Goal: Task Accomplishment & Management: Use online tool/utility

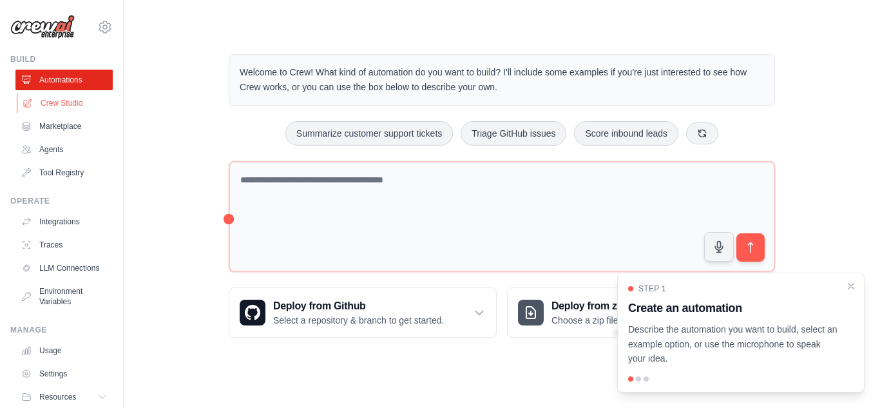
drag, startPoint x: 0, startPoint y: 0, endPoint x: 63, endPoint y: 105, distance: 122.6
click at [63, 105] on link "Crew Studio" at bounding box center [65, 103] width 97 height 21
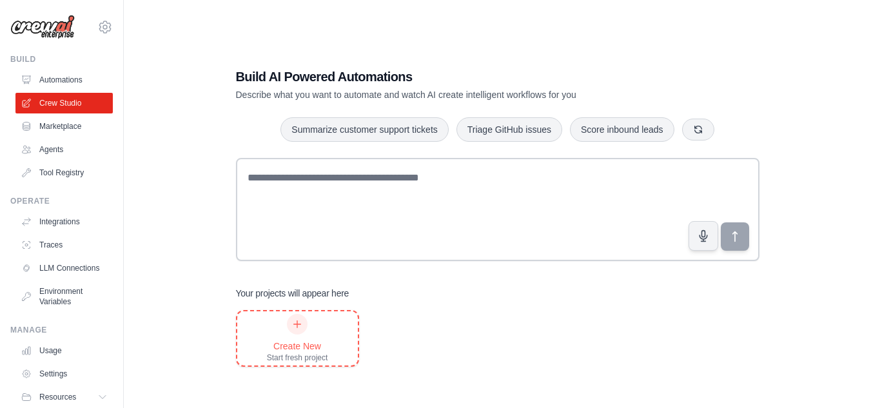
click at [288, 328] on div at bounding box center [297, 324] width 21 height 21
click at [57, 149] on link "Agents" at bounding box center [65, 149] width 97 height 21
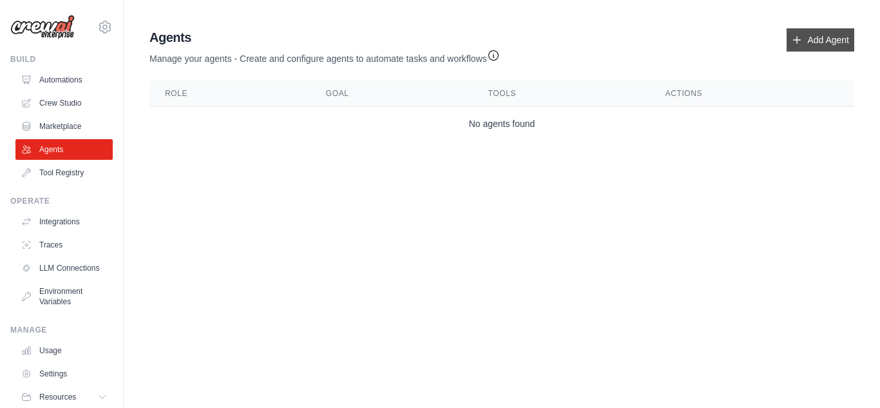
click at [826, 43] on link "Add Agent" at bounding box center [821, 39] width 68 height 23
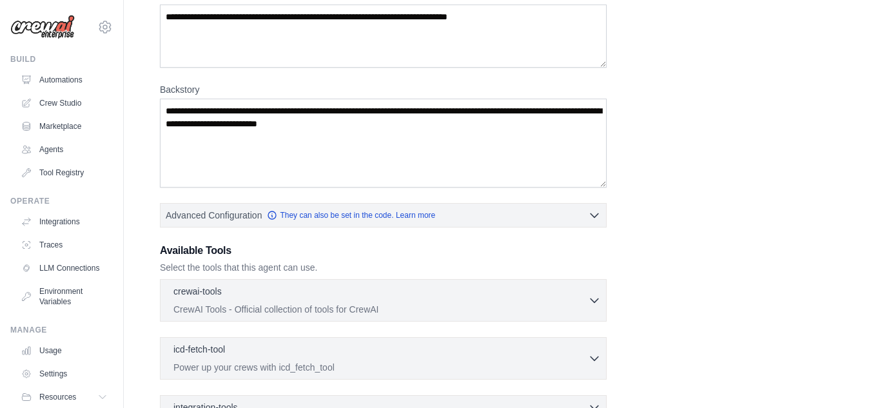
scroll to position [258, 0]
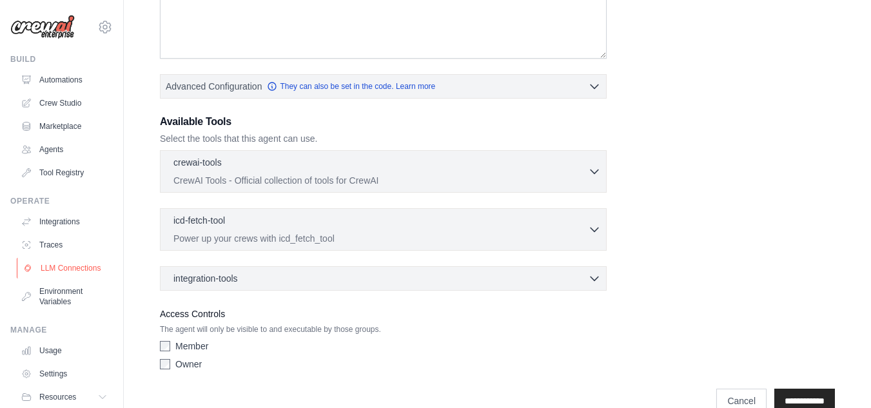
click at [53, 263] on link "LLM Connections" at bounding box center [65, 268] width 97 height 21
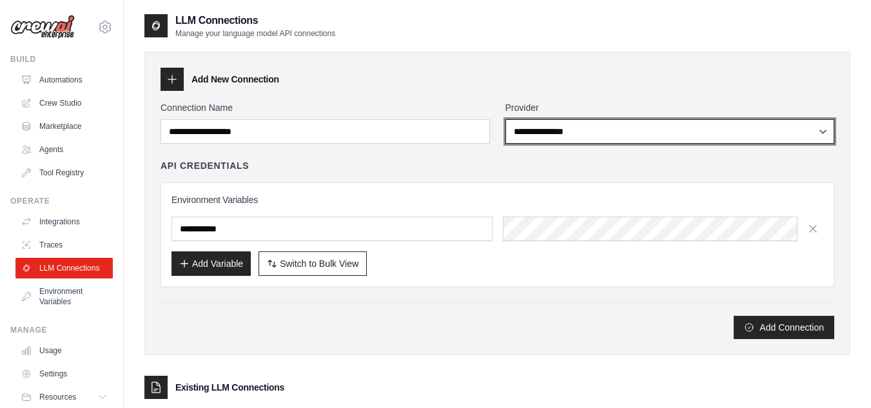
click at [605, 138] on select "**********" at bounding box center [669, 131] width 329 height 24
select select "******"
click at [505, 119] on select "**********" at bounding box center [669, 131] width 329 height 24
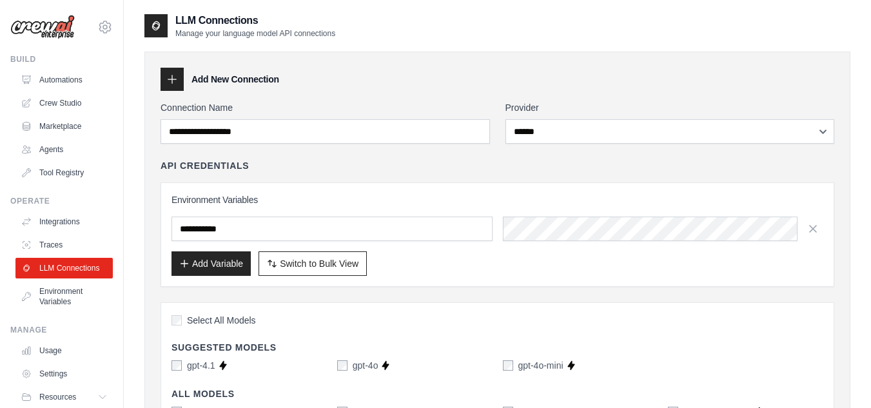
click at [356, 171] on div "API Credentials" at bounding box center [496, 165] width 673 height 13
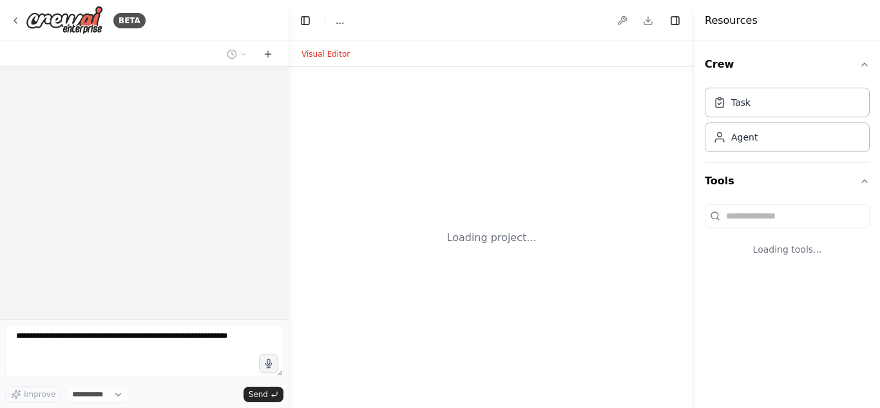
select select "****"
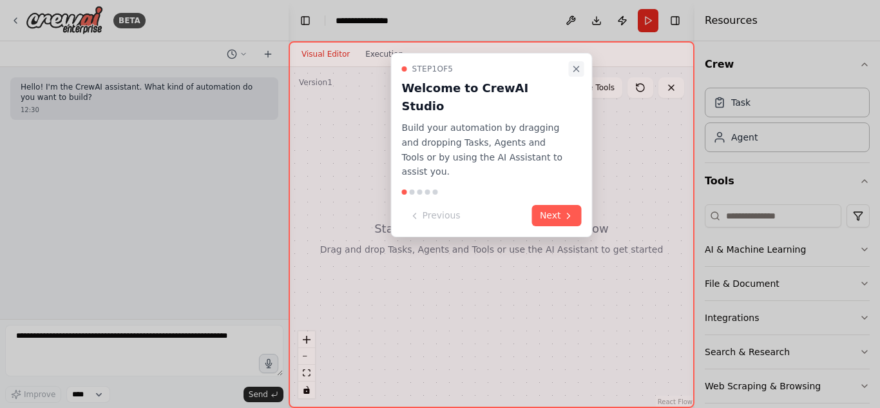
click at [577, 65] on icon "Close walkthrough" at bounding box center [577, 69] width 10 height 10
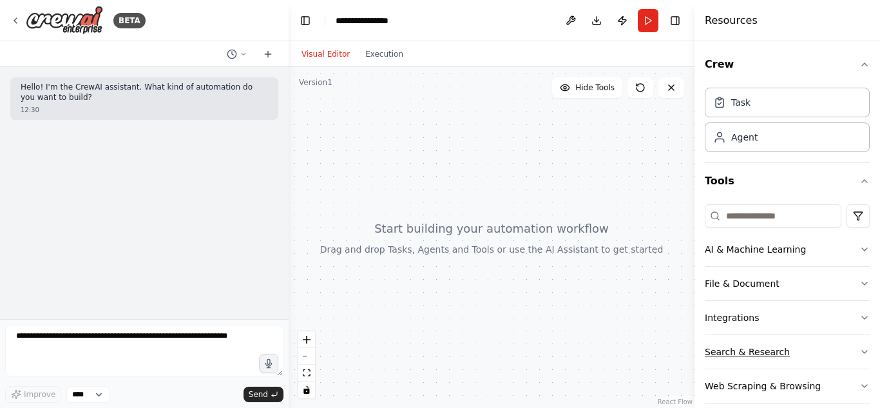
scroll to position [16, 0]
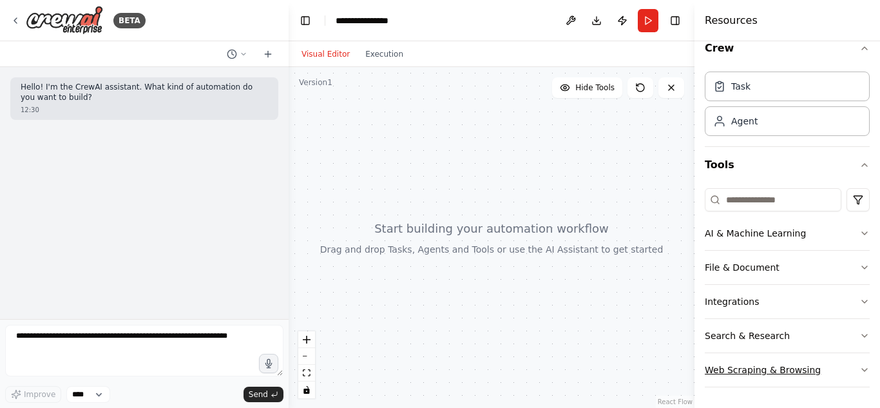
click at [847, 369] on button "Web Scraping & Browsing" at bounding box center [787, 370] width 165 height 34
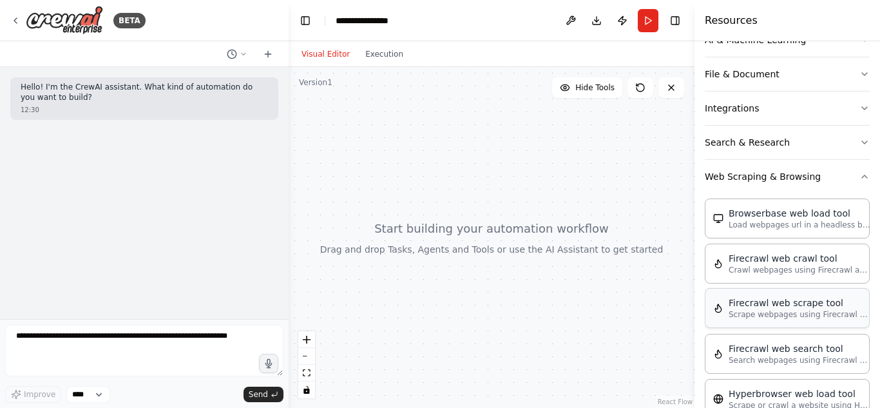
scroll to position [145, 0]
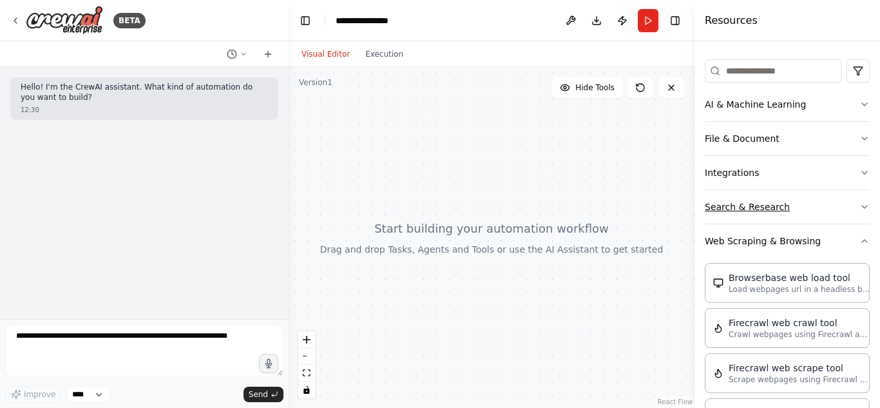
click at [779, 210] on button "Search & Research" at bounding box center [787, 207] width 165 height 34
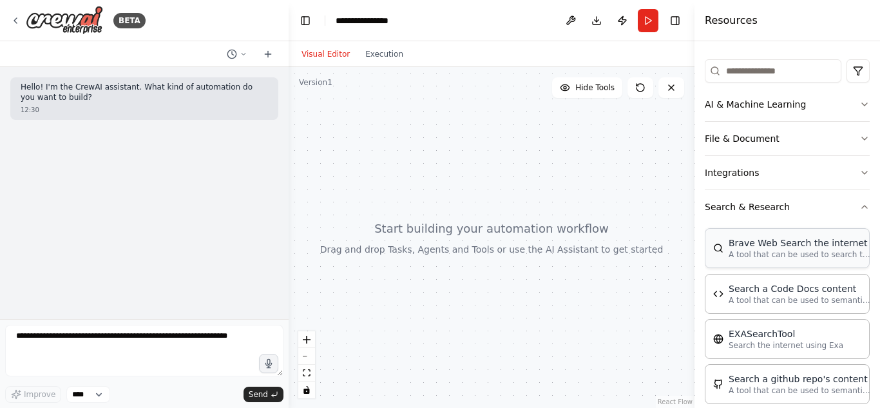
click at [789, 258] on p "A tool that can be used to search the internet with a search_query." at bounding box center [800, 254] width 142 height 10
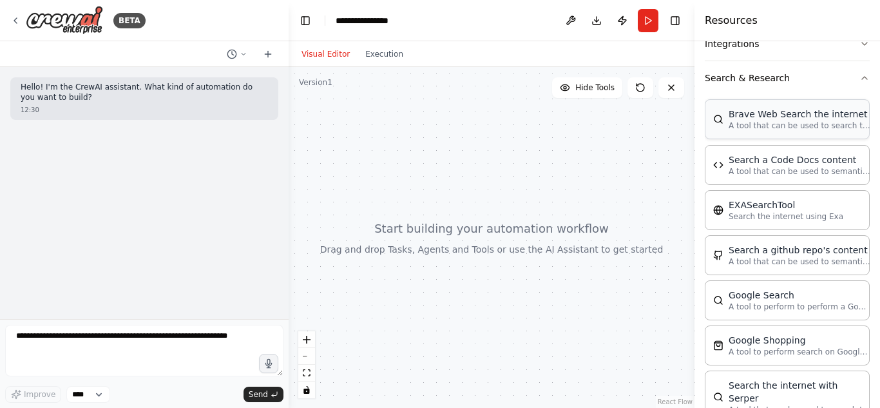
scroll to position [403, 0]
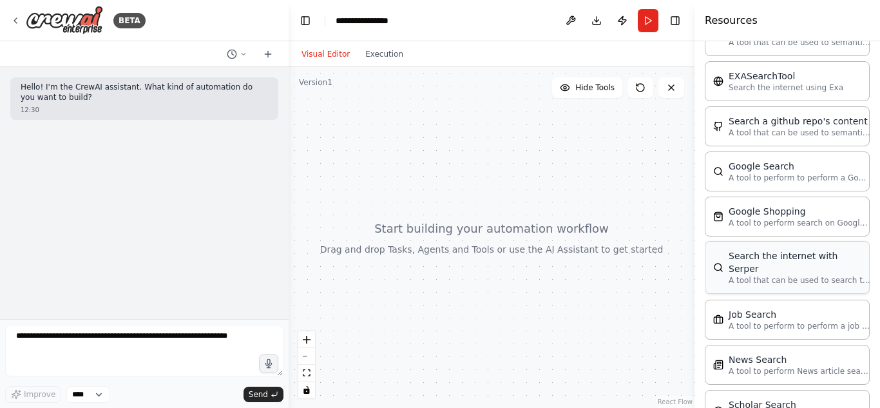
click at [795, 275] on p "A tool that can be used to search the internet with a search_query. Supports di…" at bounding box center [800, 280] width 142 height 10
click at [794, 262] on div "Search the internet with Serper" at bounding box center [800, 262] width 142 height 26
drag, startPoint x: 794, startPoint y: 262, endPoint x: 184, endPoint y: 213, distance: 612.1
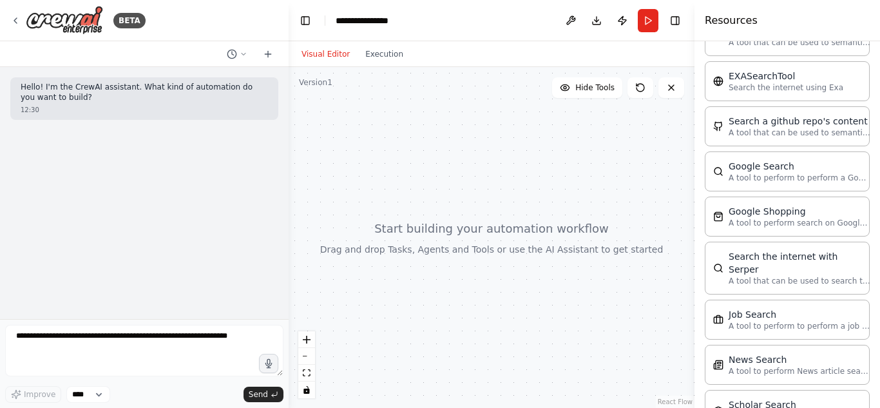
click at [184, 213] on div "**********" at bounding box center [440, 204] width 880 height 408
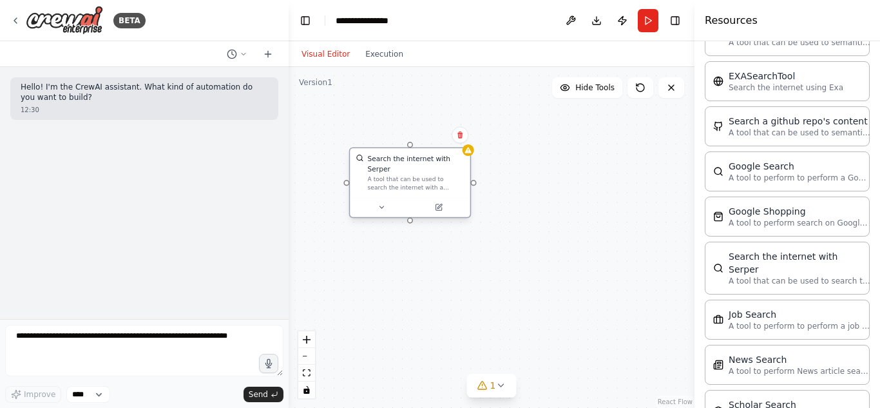
drag, startPoint x: 557, startPoint y: 281, endPoint x: 407, endPoint y: 178, distance: 182.1
click at [407, 178] on div "A tool that can be used to search the internet with a search_query. Supports di…" at bounding box center [416, 182] width 97 height 15
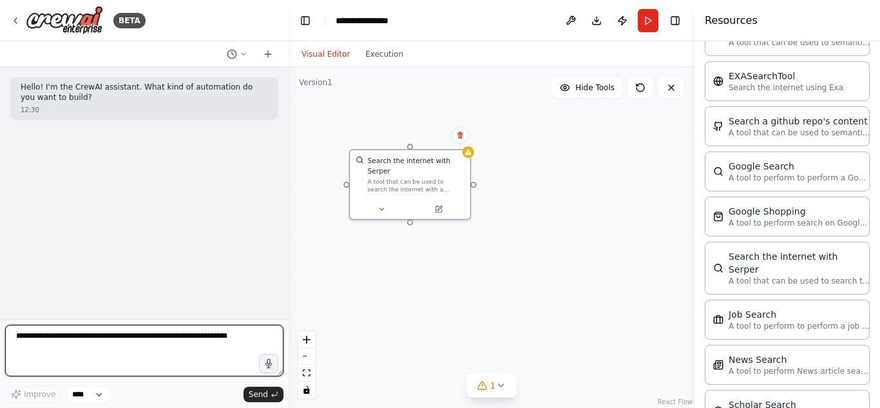
click at [52, 340] on textarea at bounding box center [144, 351] width 278 height 52
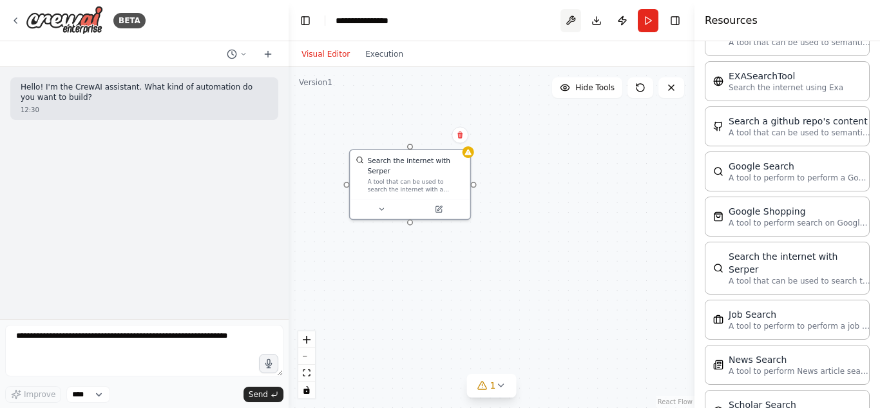
click at [569, 17] on button at bounding box center [571, 20] width 21 height 23
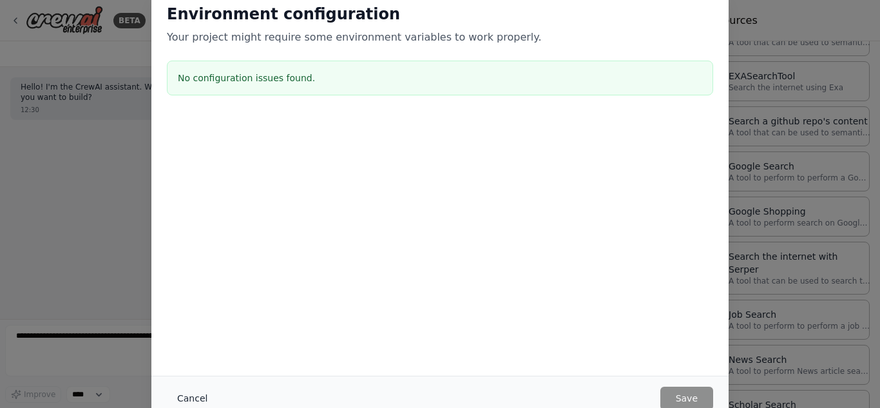
click at [190, 393] on button "Cancel" at bounding box center [192, 398] width 51 height 23
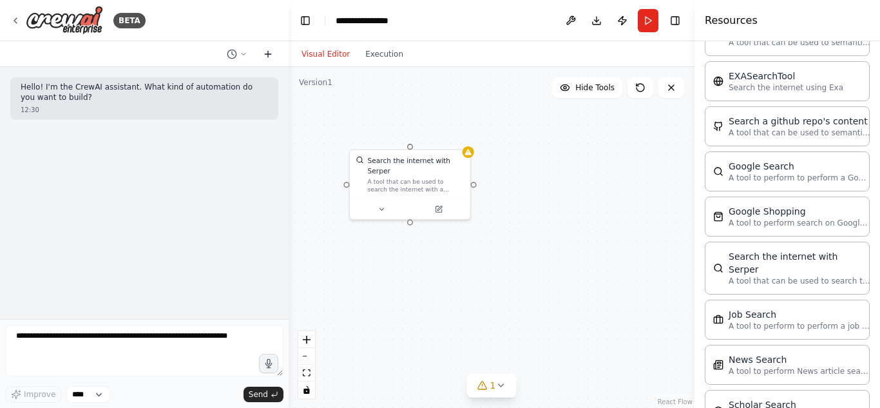
click at [268, 52] on icon at bounding box center [268, 54] width 0 height 6
click at [17, 21] on icon at bounding box center [15, 20] width 10 height 10
